Goal: Information Seeking & Learning: Learn about a topic

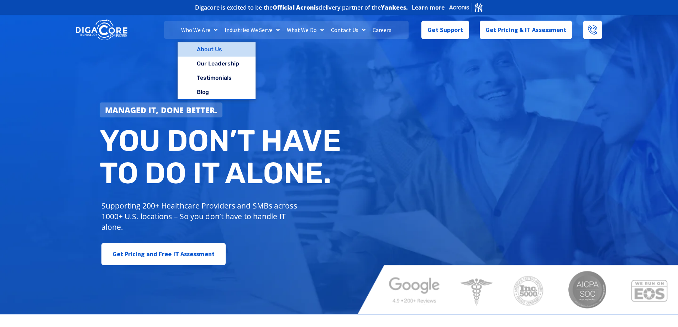
click at [205, 46] on link "About Us" at bounding box center [217, 49] width 78 height 14
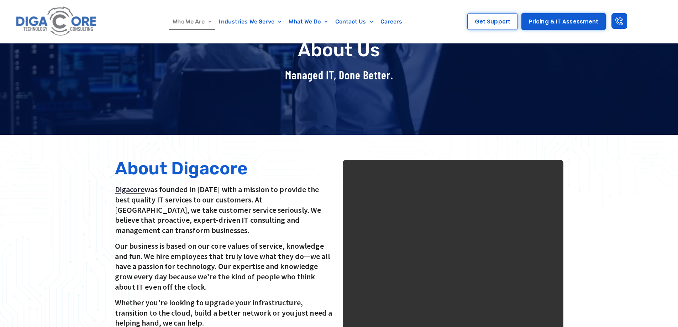
scroll to position [107, 0]
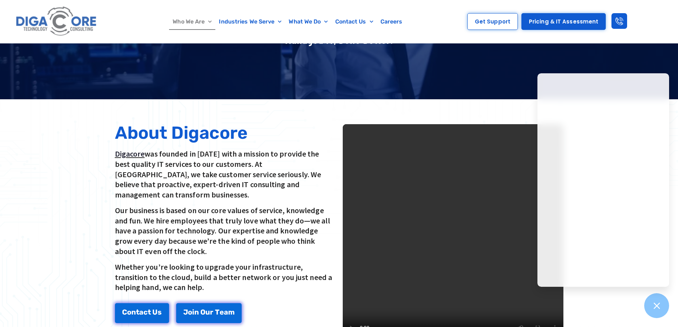
click at [310, 177] on p "Digacore was founded in 2016 with a mission to provide the best quality IT serv…" at bounding box center [225, 174] width 221 height 51
click at [655, 310] on icon at bounding box center [656, 305] width 9 height 9
